Goal: Obtain resource: Obtain resource

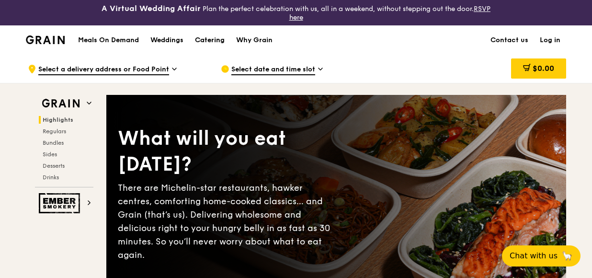
click at [204, 37] on div "Catering" at bounding box center [210, 40] width 30 height 29
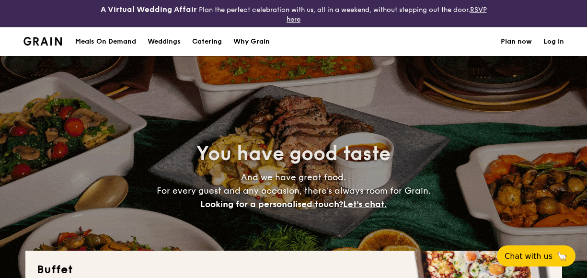
select select
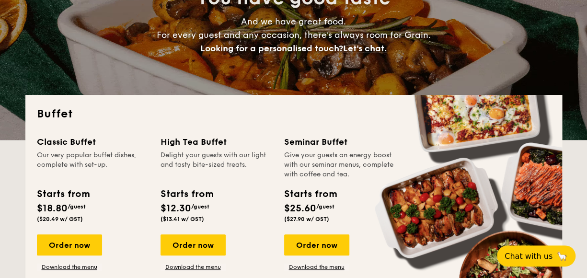
scroll to position [192, 0]
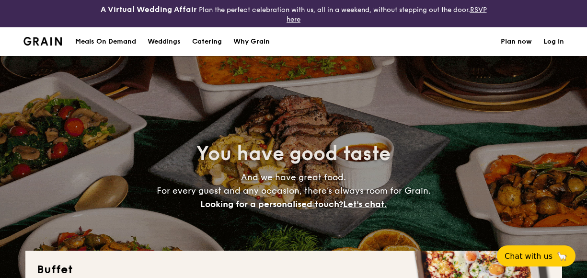
select select
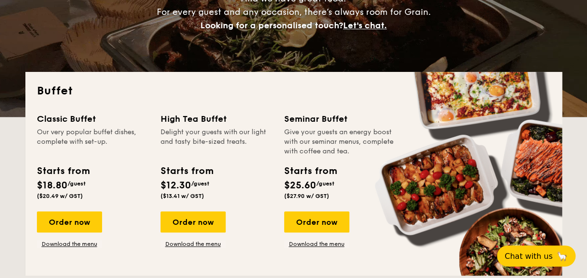
scroll to position [192, 0]
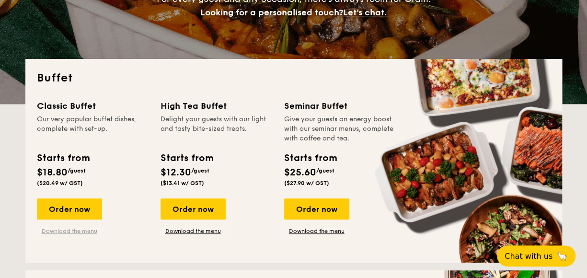
click at [77, 229] on link "Download the menu" at bounding box center [69, 231] width 65 height 8
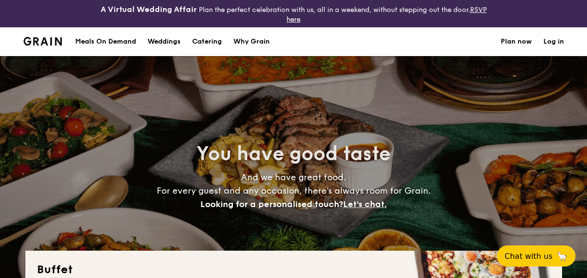
select select
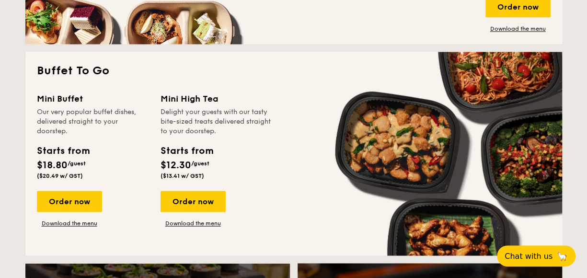
scroll to position [623, 0]
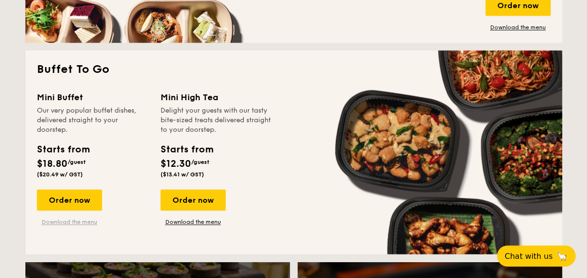
click at [82, 222] on link "Download the menu" at bounding box center [69, 222] width 65 height 8
